Goal: Navigation & Orientation: Find specific page/section

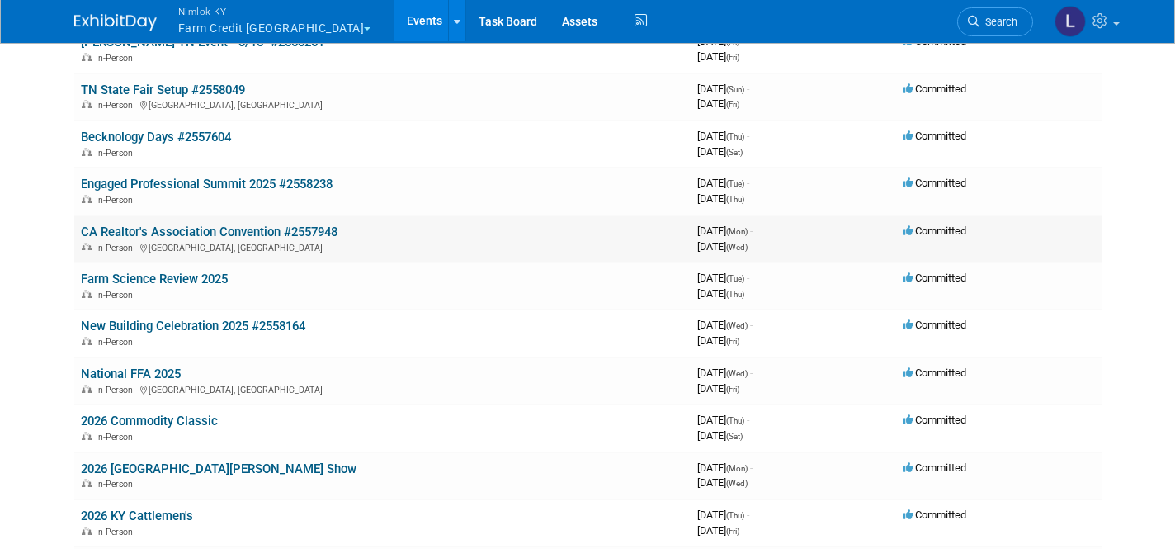
click at [161, 224] on link "CA Realtor's Association Convention #2557948" at bounding box center [209, 231] width 257 height 15
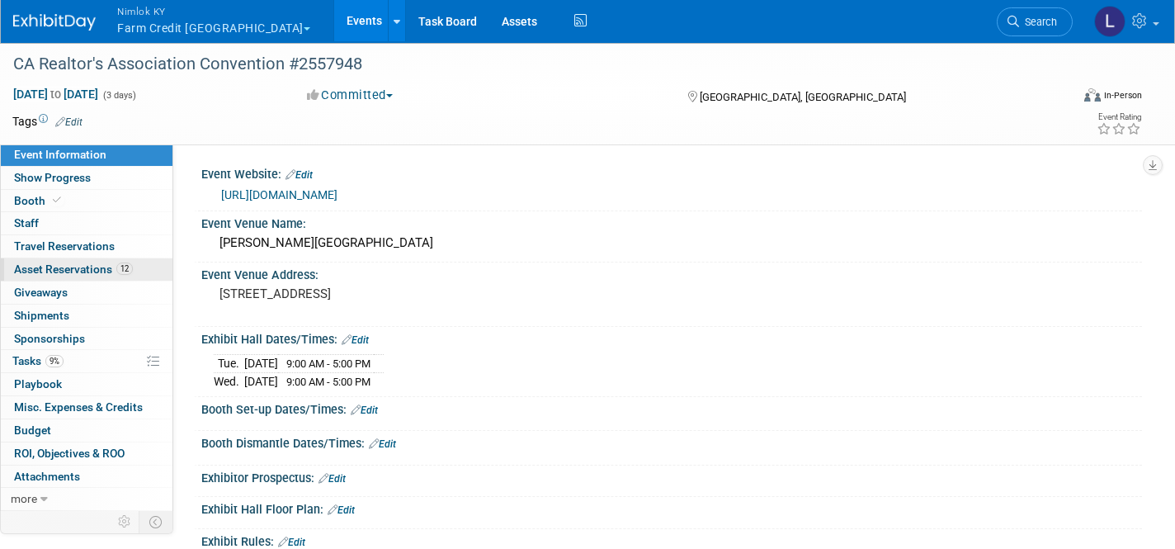
click at [82, 262] on span "Asset Reservations 12" at bounding box center [73, 268] width 119 height 13
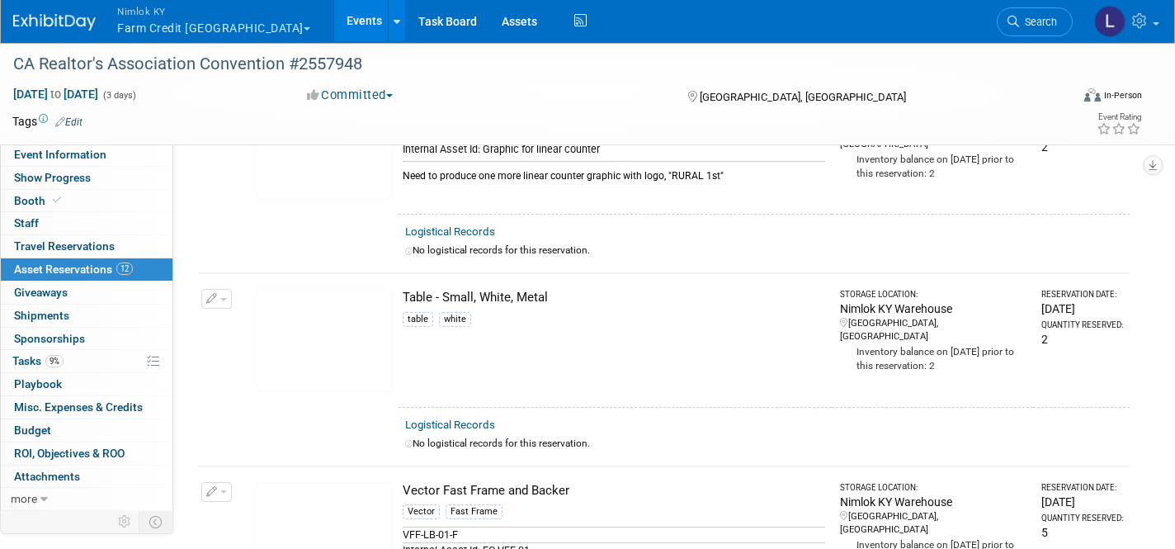
scroll to position [1890, 0]
click at [334, 18] on link "Events" at bounding box center [364, 20] width 60 height 41
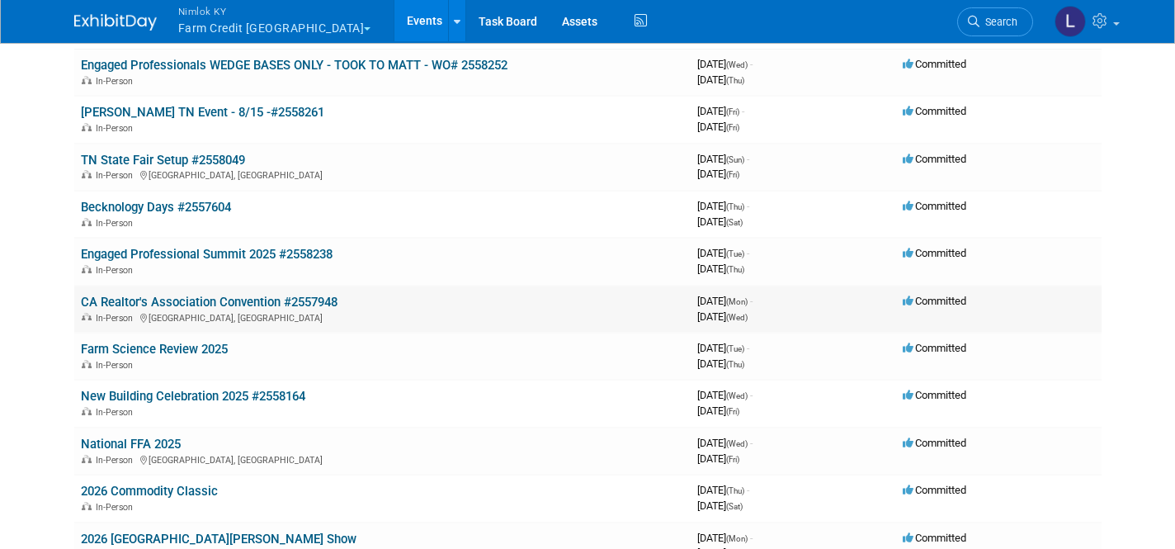
scroll to position [131, 0]
click at [138, 341] on link "Farm Science Review 2025" at bounding box center [154, 348] width 147 height 15
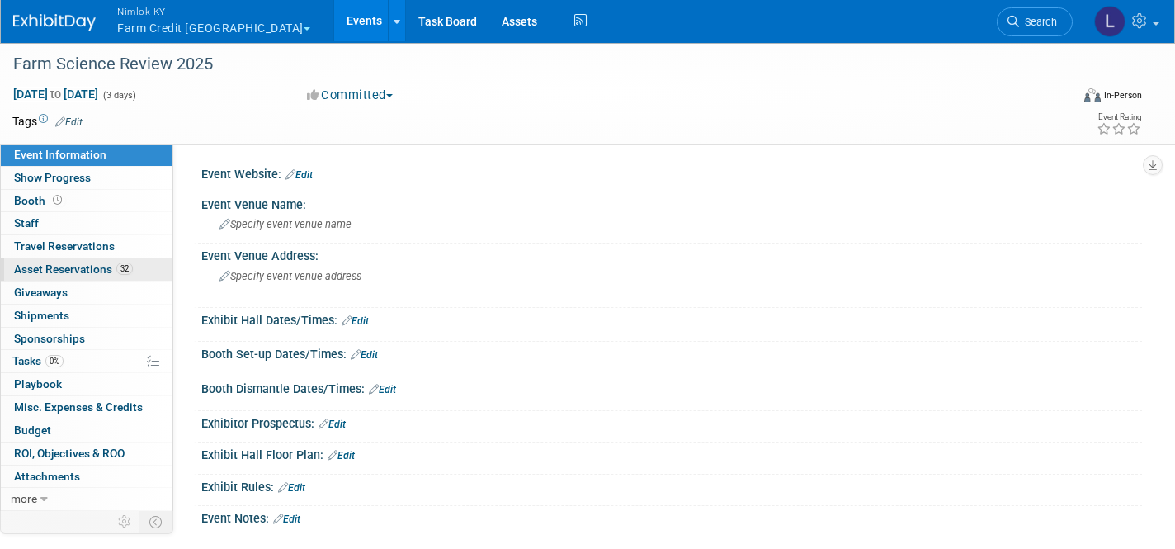
click at [76, 266] on span "Asset Reservations 32" at bounding box center [73, 268] width 119 height 13
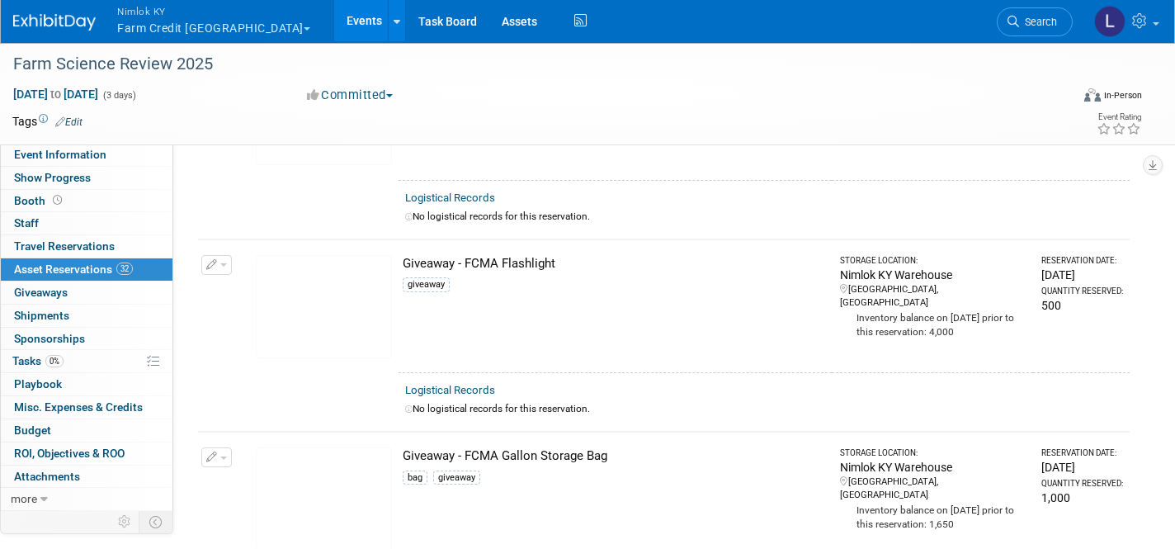
scroll to position [3784, 0]
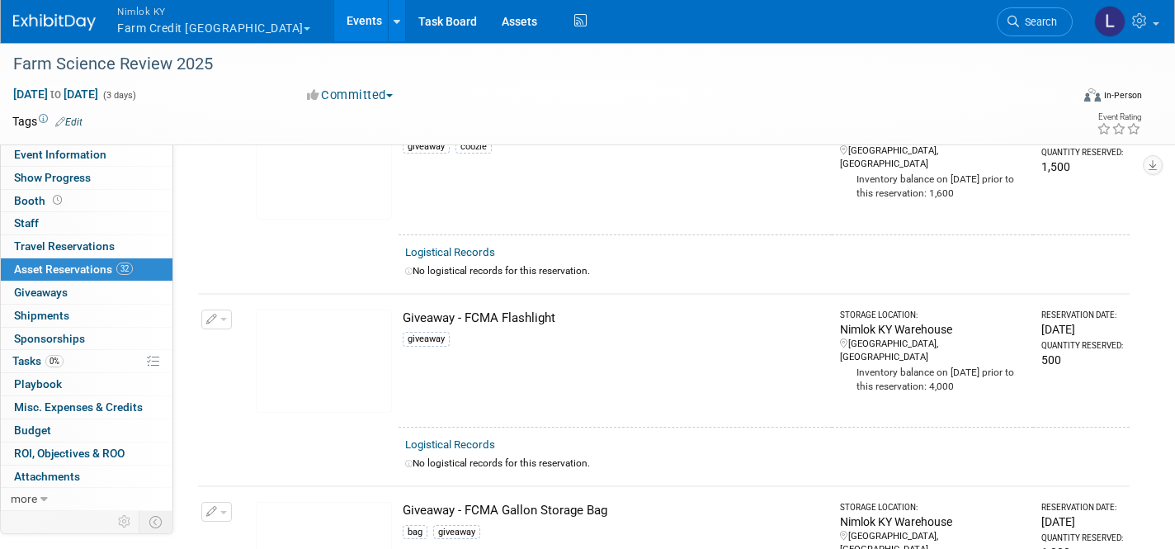
click at [334, 22] on link "Events" at bounding box center [364, 20] width 60 height 41
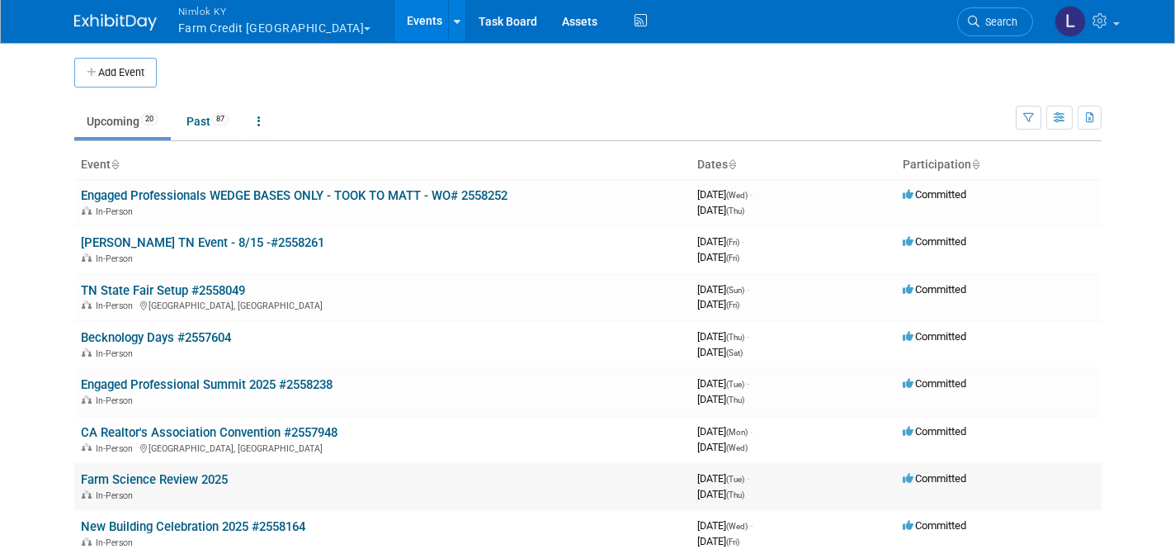
click at [191, 472] on link "Farm Science Review 2025" at bounding box center [154, 479] width 147 height 15
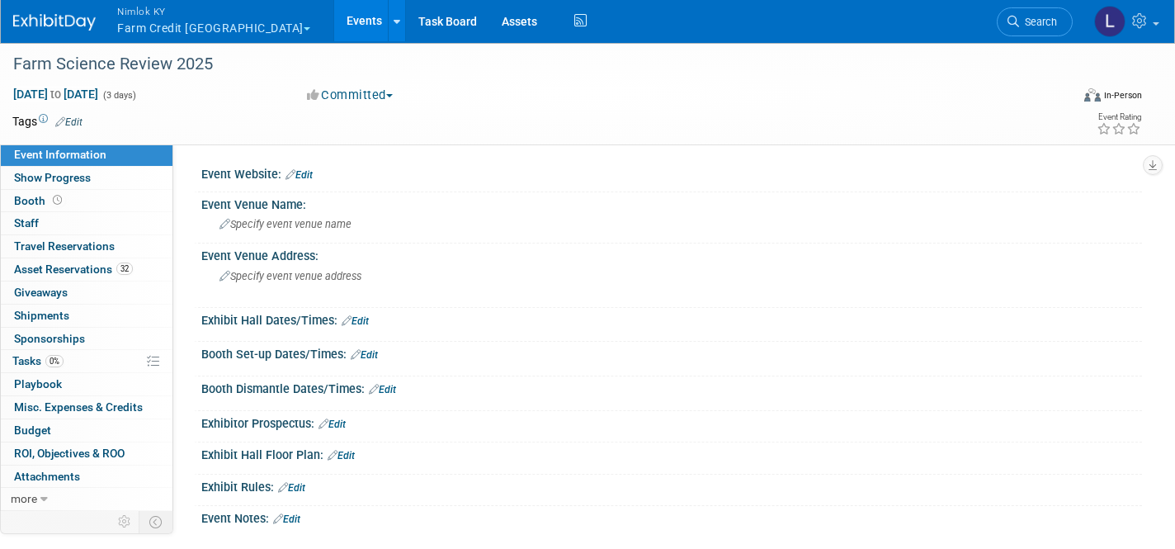
click at [173, 21] on button "Nimlok KY Farm Credit Mid America" at bounding box center [222, 21] width 215 height 43
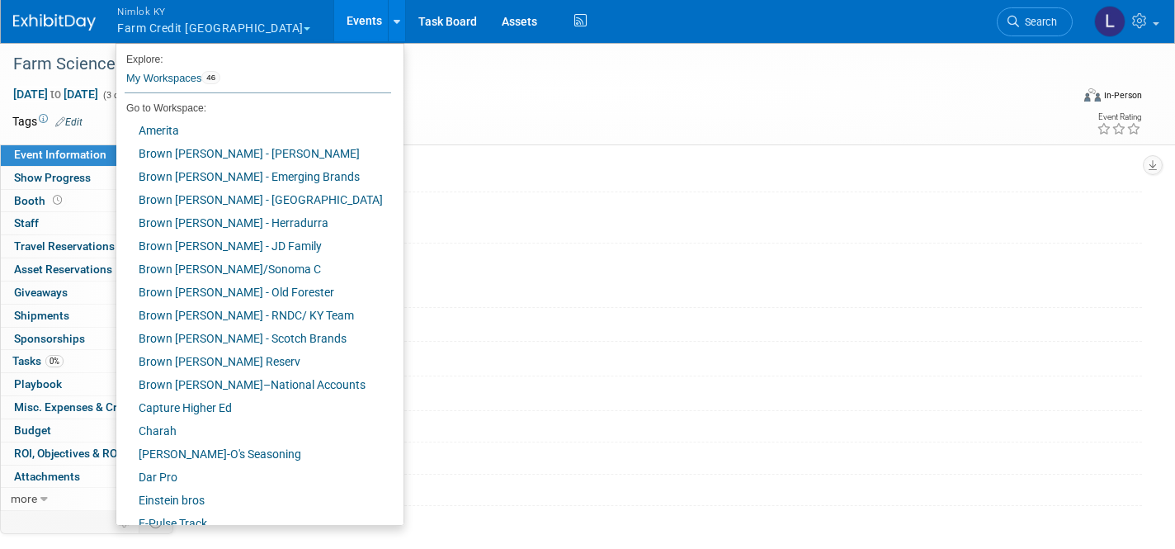
click at [421, 164] on div "Event Website: Edit" at bounding box center [671, 172] width 940 height 21
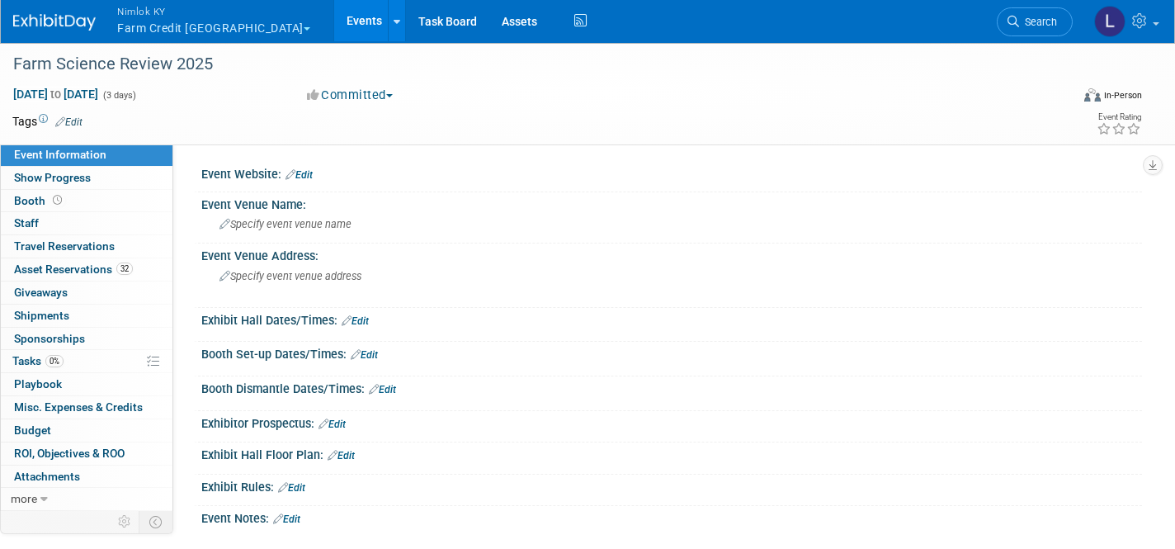
click at [334, 16] on link "Events" at bounding box center [364, 20] width 60 height 41
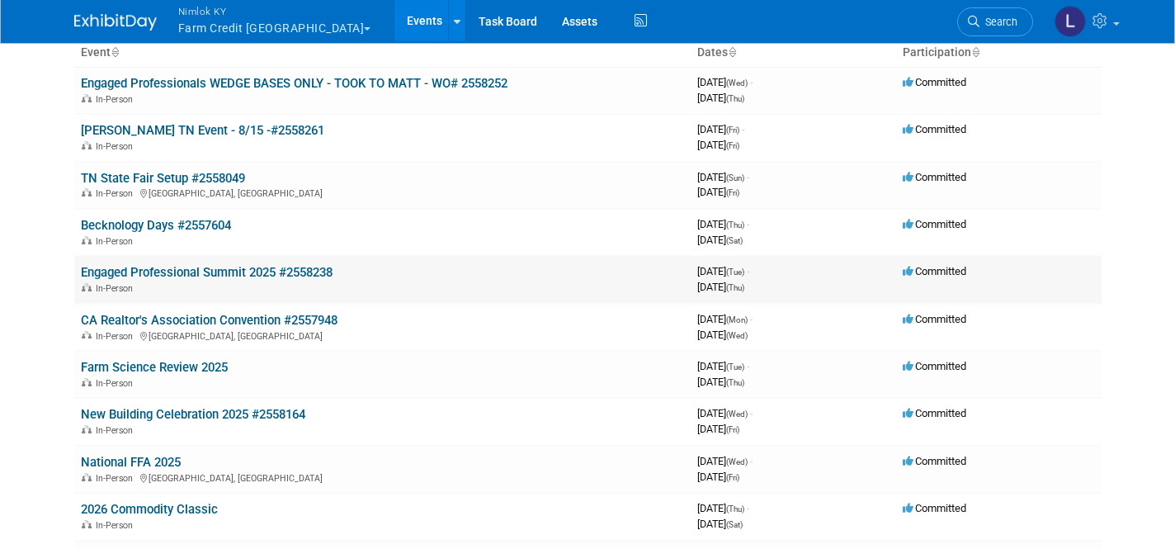
scroll to position [123, 0]
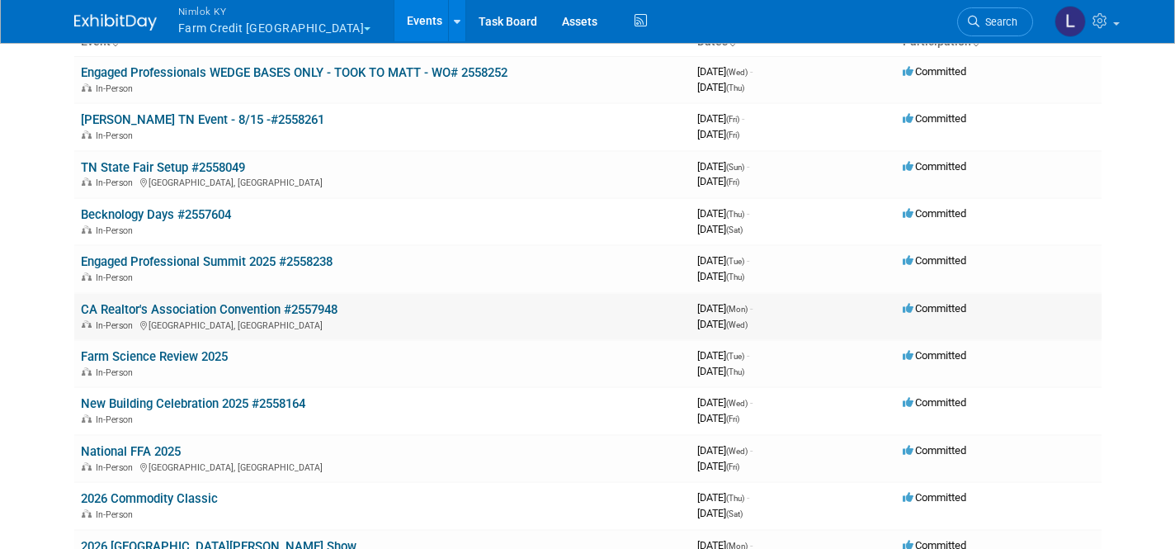
click at [229, 304] on link "CA Realtor's Association Convention #2557948" at bounding box center [209, 309] width 257 height 15
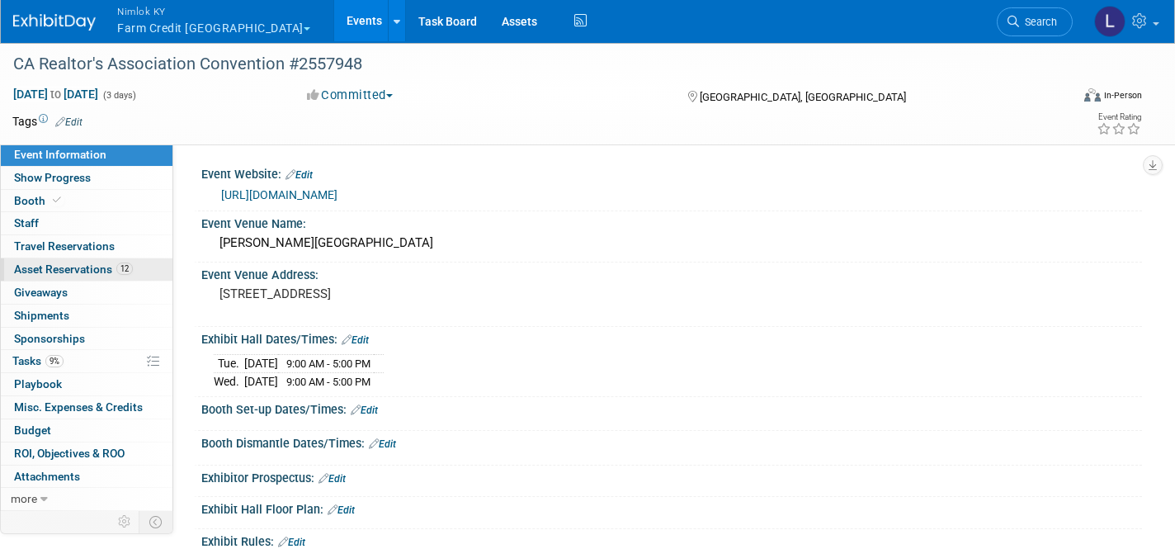
click at [98, 265] on span "Asset Reservations 12" at bounding box center [73, 268] width 119 height 13
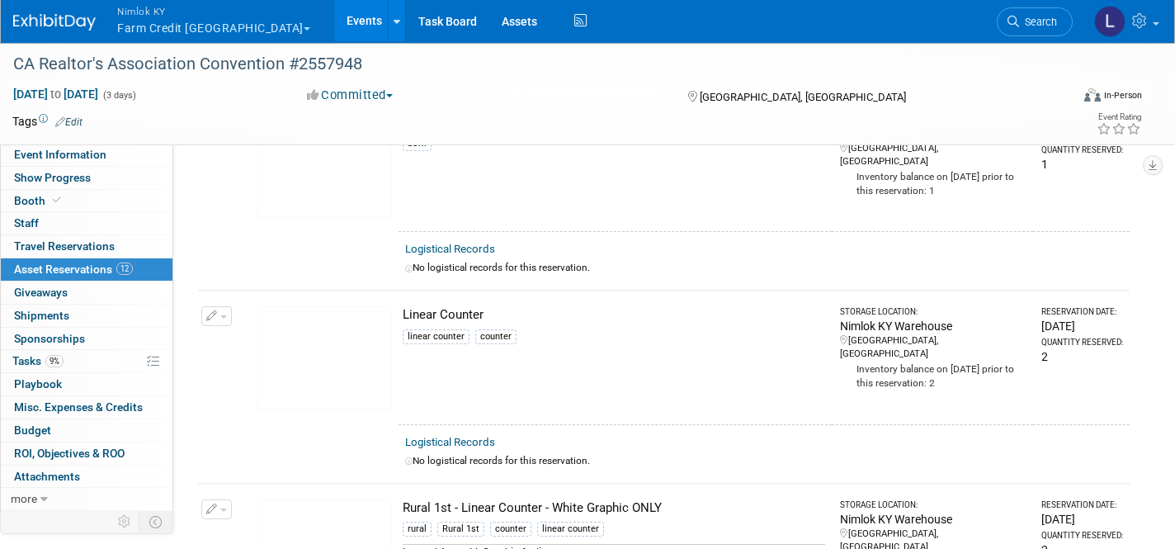
scroll to position [1487, 0]
